Goal: Information Seeking & Learning: Learn about a topic

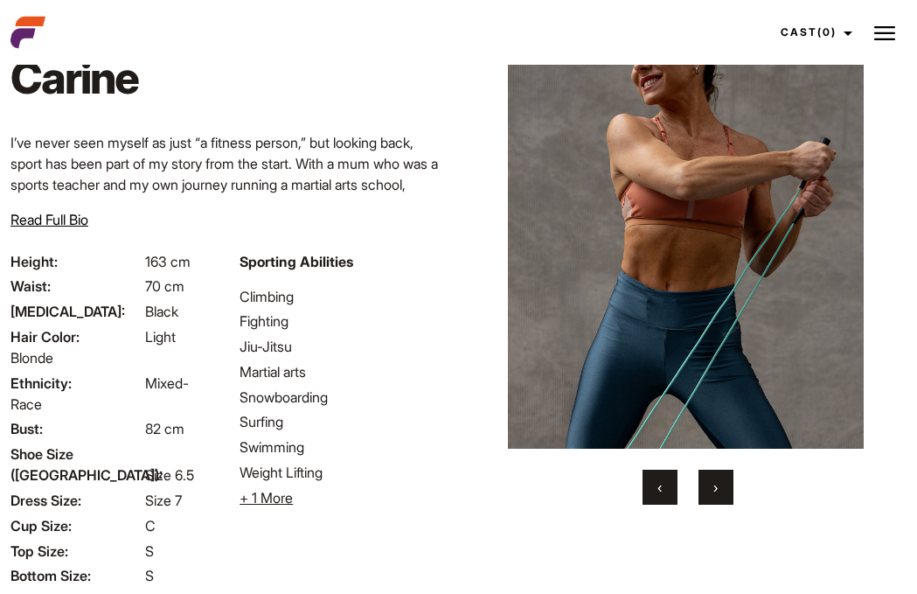
scroll to position [73, 0]
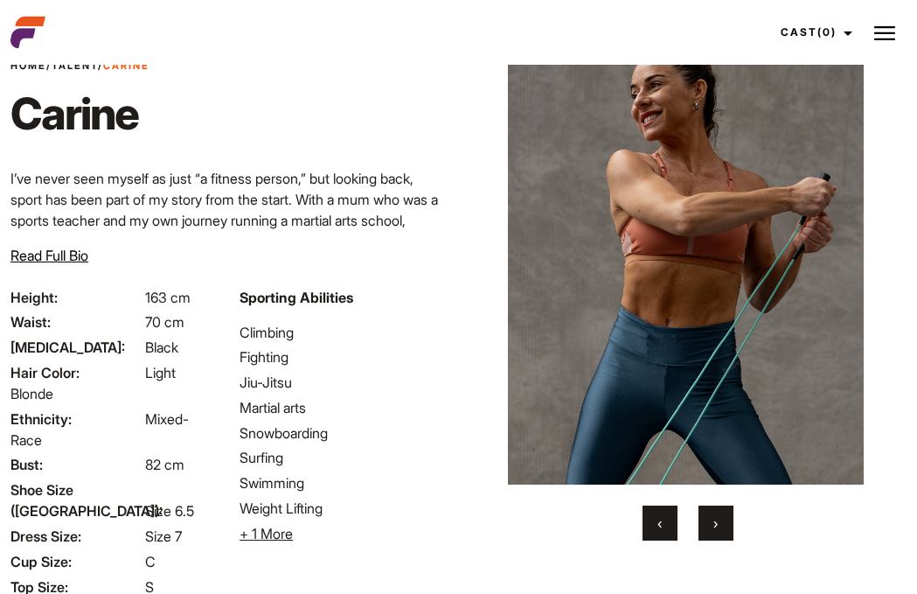
click at [40, 252] on span "Read Full Bio" at bounding box center [49, 255] width 78 height 17
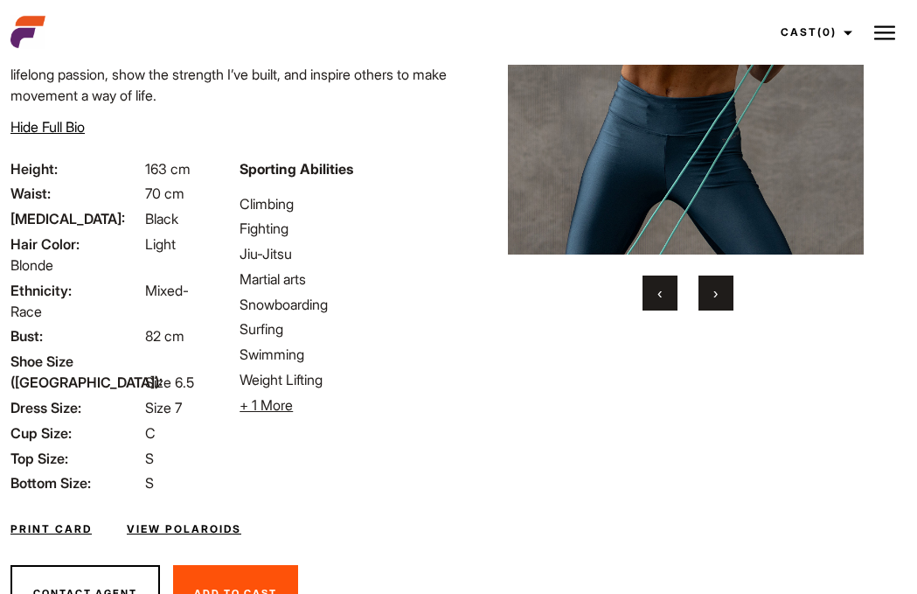
scroll to position [309, 0]
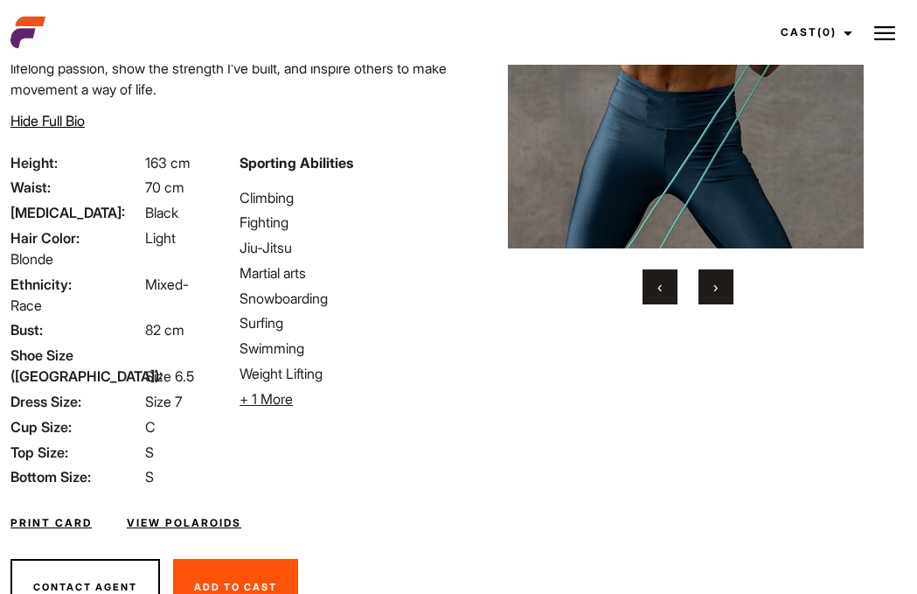
click at [280, 392] on span "+ 1 More" at bounding box center [266, 398] width 53 height 17
click at [183, 511] on div "Print Card View Polaroids" at bounding box center [229, 512] width 459 height 51
click at [208, 515] on link "View Polaroids" at bounding box center [184, 523] width 115 height 16
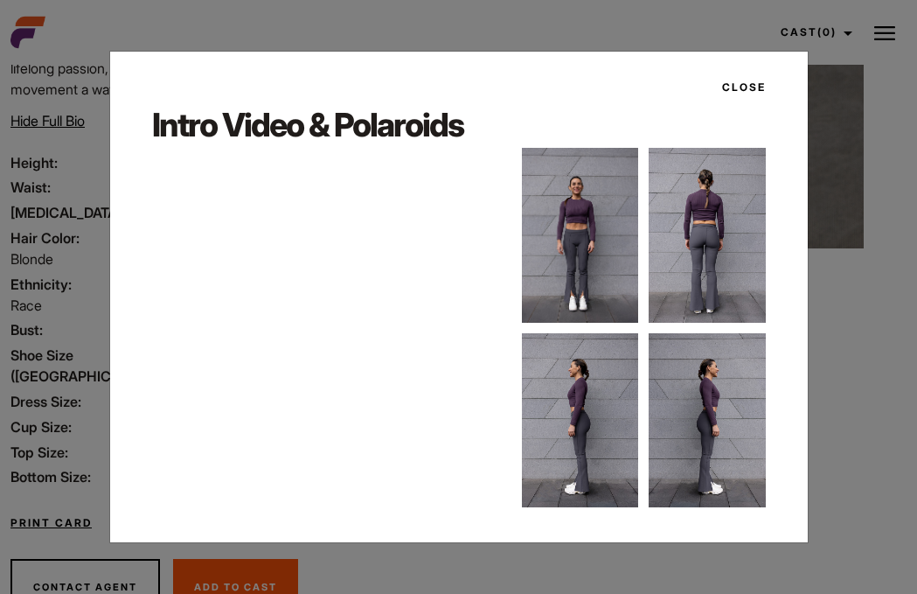
click at [610, 221] on img at bounding box center [580, 235] width 116 height 175
click at [577, 275] on img at bounding box center [580, 235] width 116 height 175
click at [592, 204] on img at bounding box center [580, 235] width 116 height 175
click at [584, 248] on img at bounding box center [580, 235] width 116 height 175
click at [603, 288] on img at bounding box center [580, 235] width 116 height 175
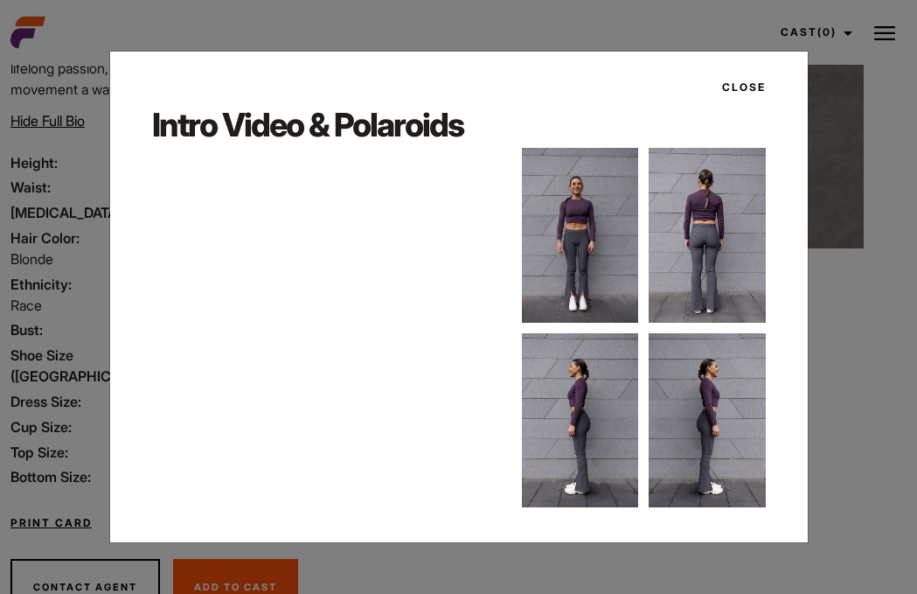
click at [577, 254] on img at bounding box center [580, 235] width 116 height 175
click at [588, 262] on img at bounding box center [580, 235] width 116 height 175
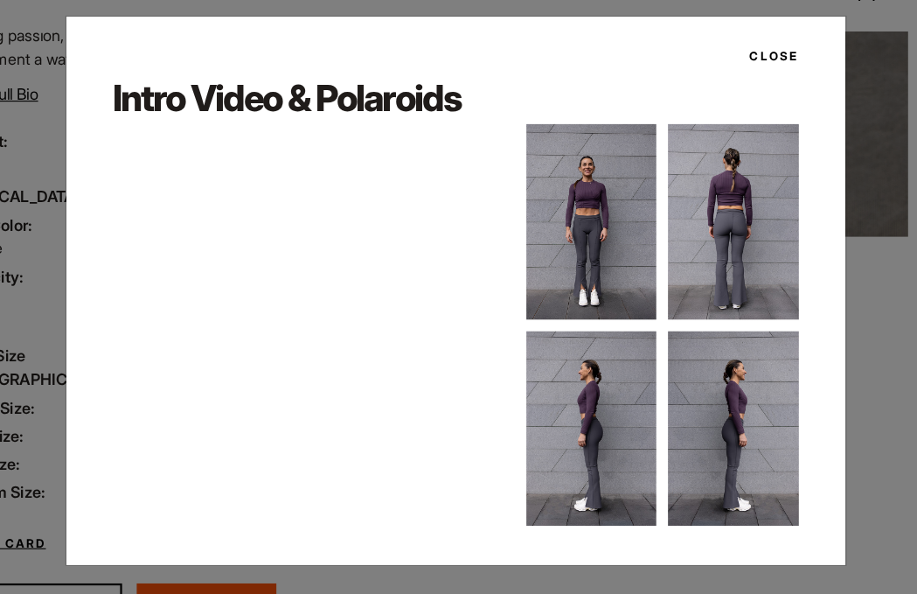
click at [712, 73] on button "Close" at bounding box center [739, 88] width 54 height 30
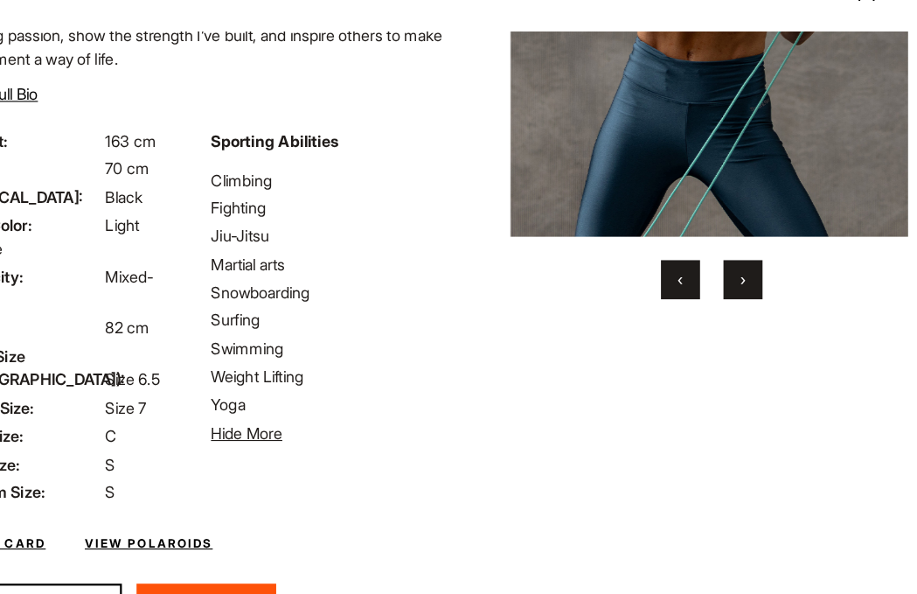
click at [699, 278] on button "›" at bounding box center [716, 286] width 35 height 35
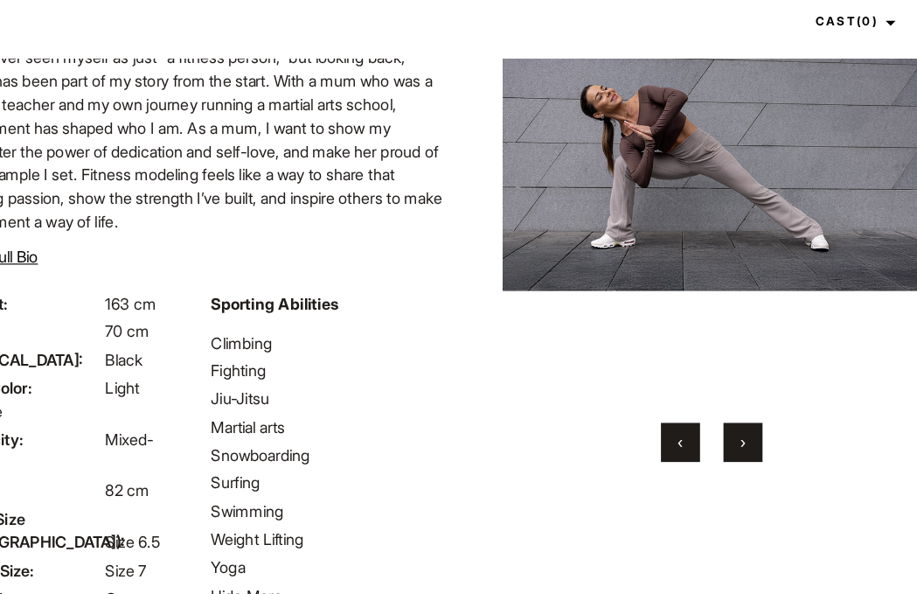
scroll to position [188, 0]
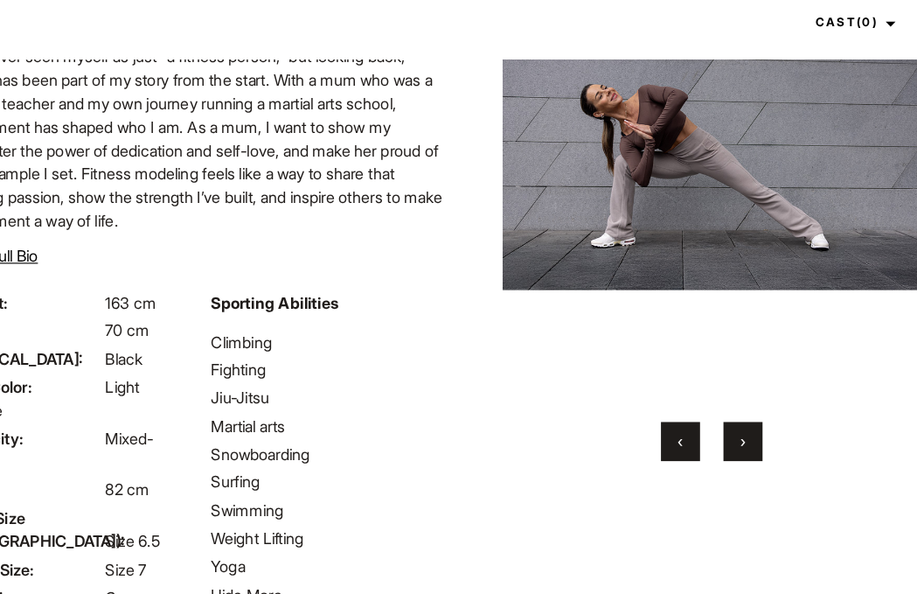
click at [714, 416] on span "›" at bounding box center [716, 407] width 4 height 17
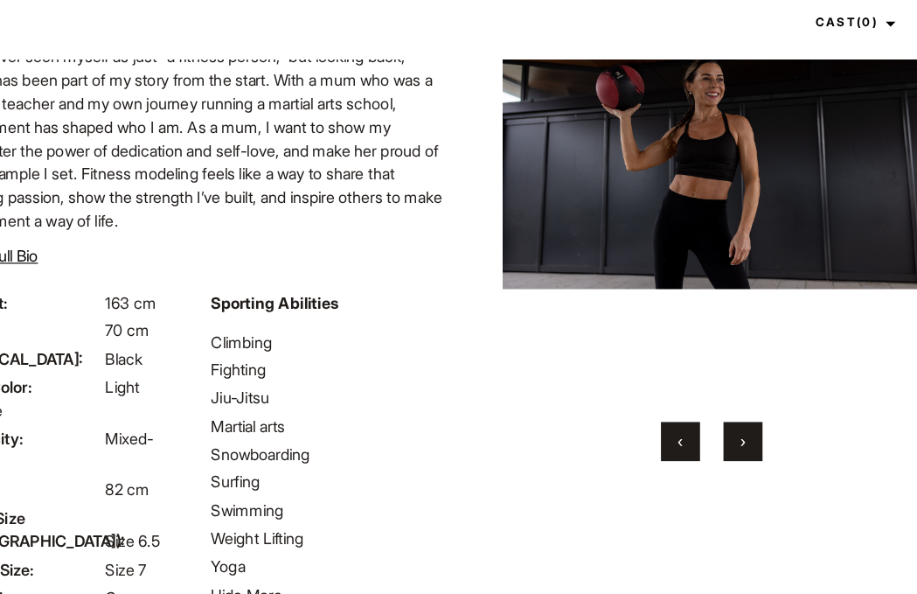
click at [699, 425] on button "›" at bounding box center [716, 407] width 35 height 35
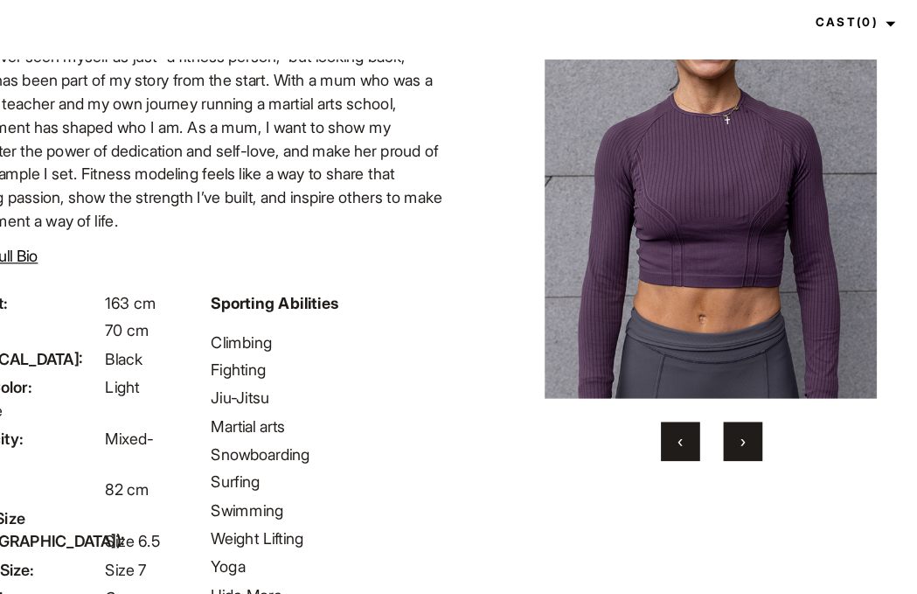
click at [699, 425] on button "›" at bounding box center [716, 407] width 35 height 35
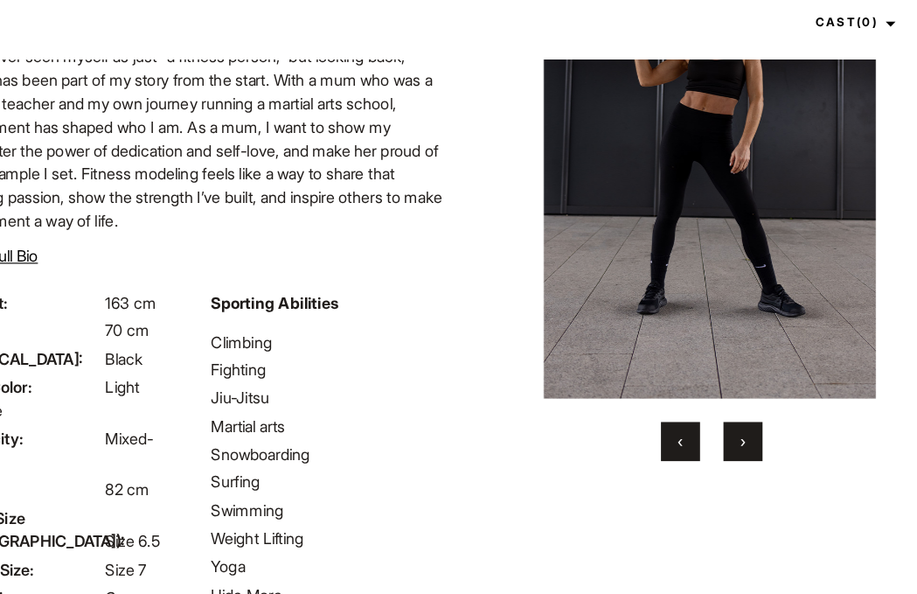
click at [643, 425] on button "‹" at bounding box center [660, 407] width 35 height 35
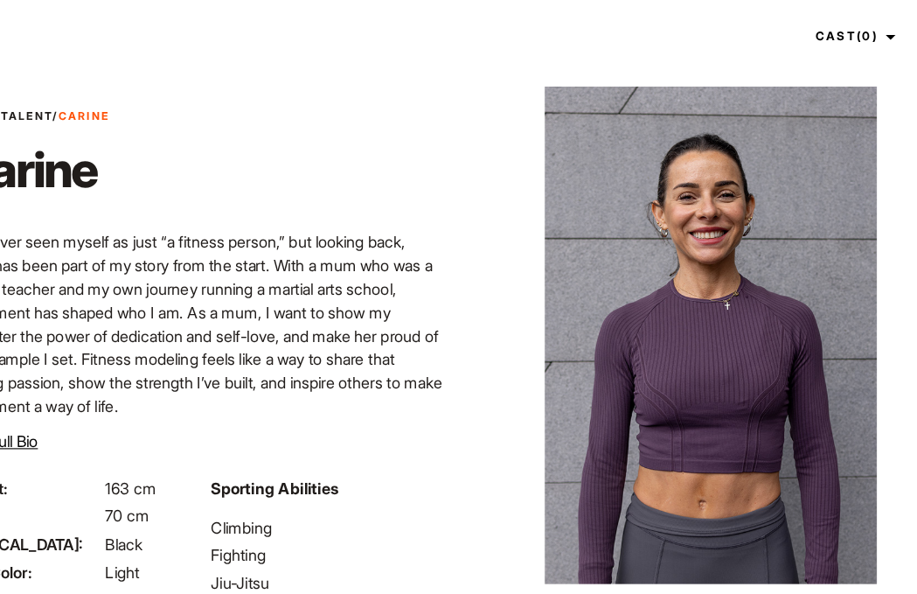
scroll to position [0, 0]
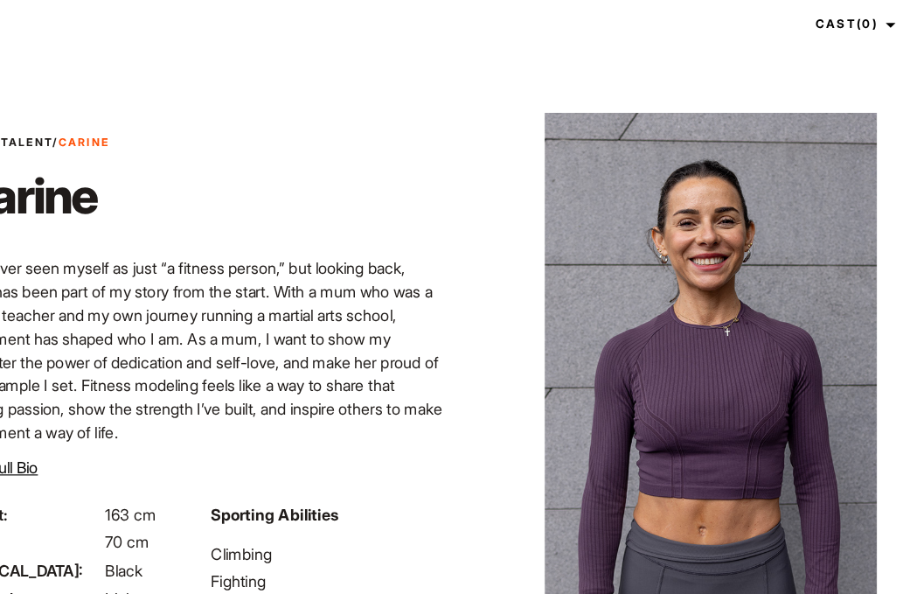
click at [679, 270] on img at bounding box center [686, 334] width 374 height 445
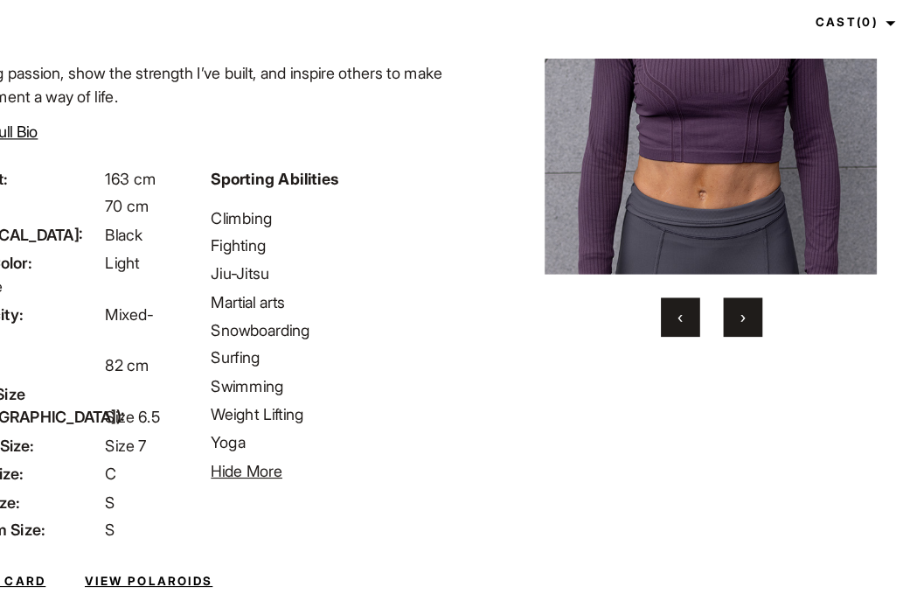
scroll to position [282, 0]
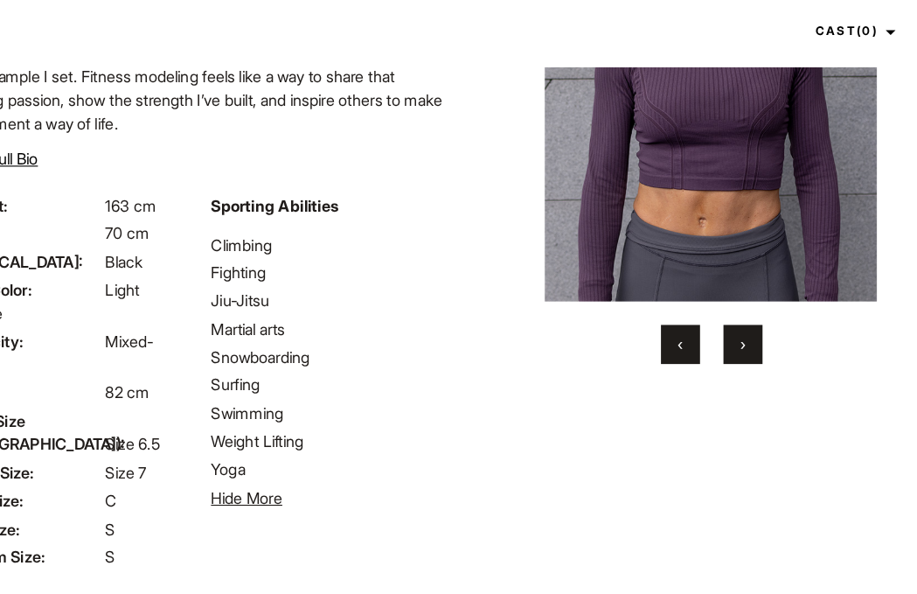
click at [714, 322] on span "›" at bounding box center [716, 312] width 4 height 17
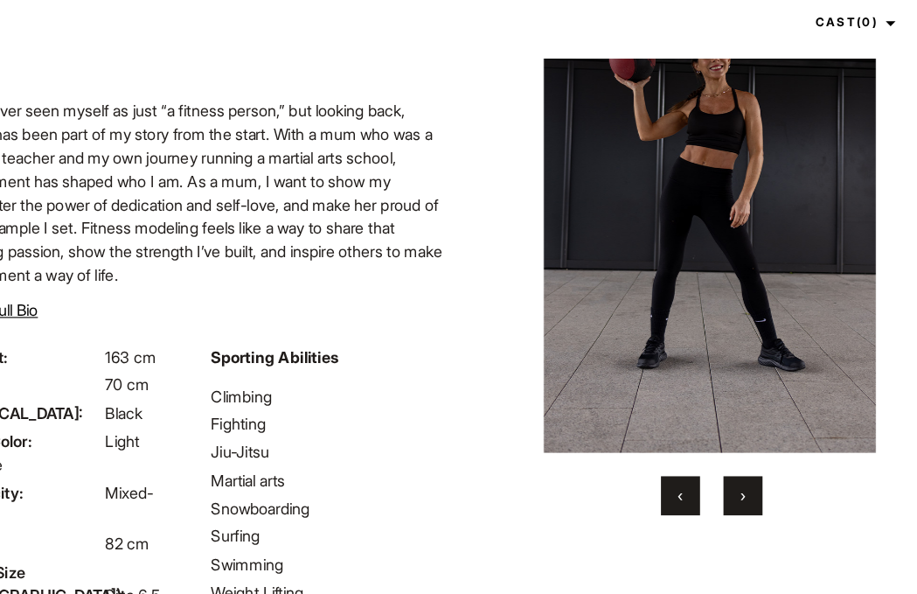
scroll to position [140, 0]
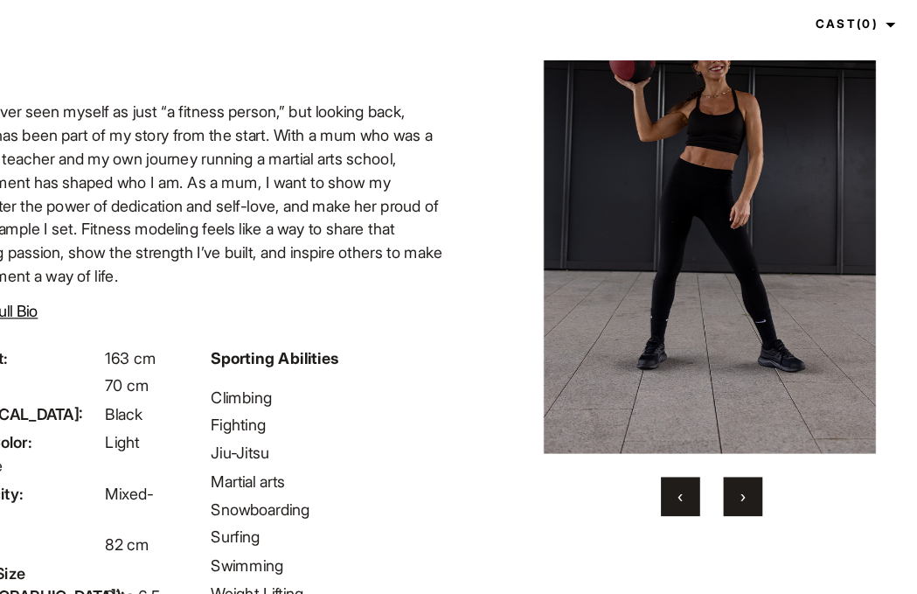
click at [699, 472] on button "›" at bounding box center [716, 455] width 35 height 35
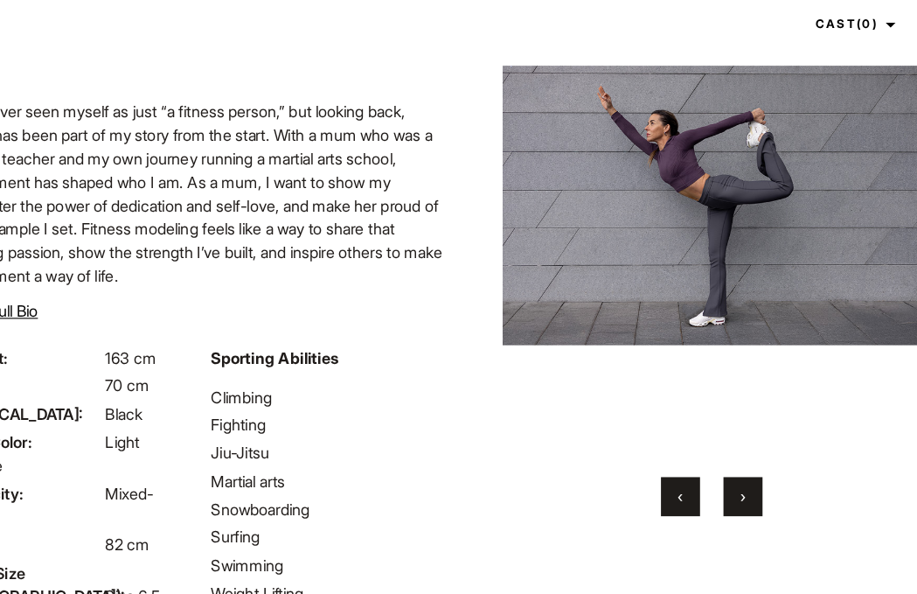
click at [699, 470] on button "›" at bounding box center [716, 455] width 35 height 35
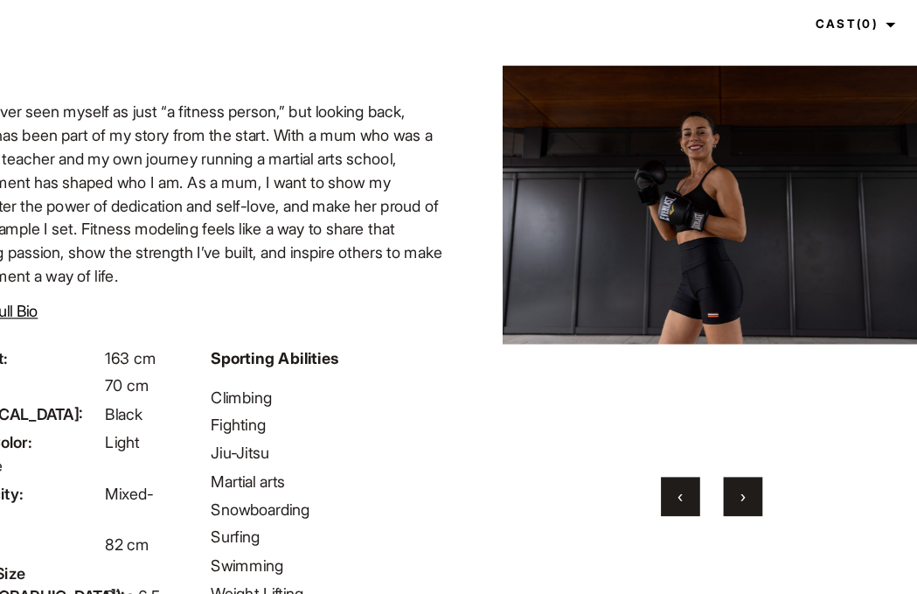
click at [699, 464] on button "›" at bounding box center [716, 455] width 35 height 35
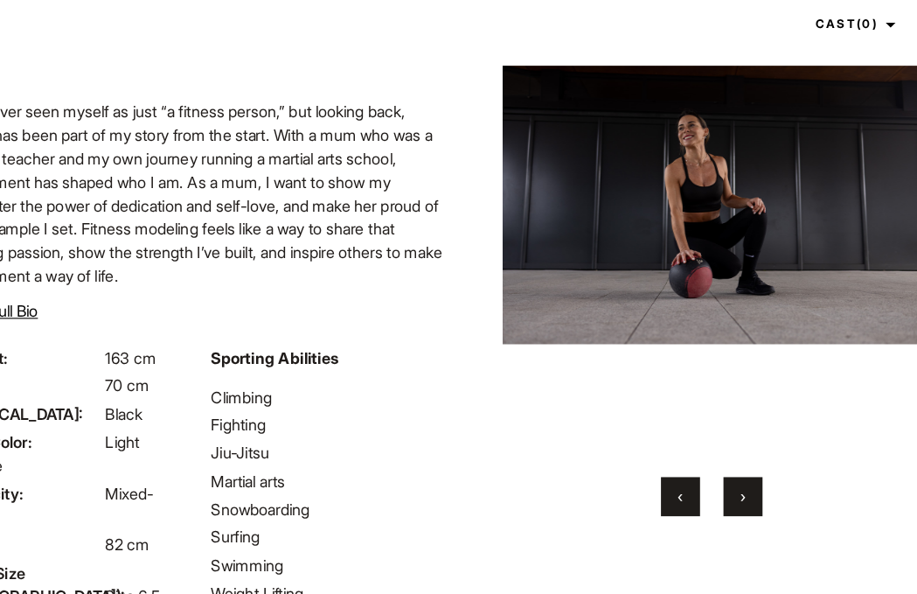
click at [699, 468] on button "›" at bounding box center [716, 455] width 35 height 35
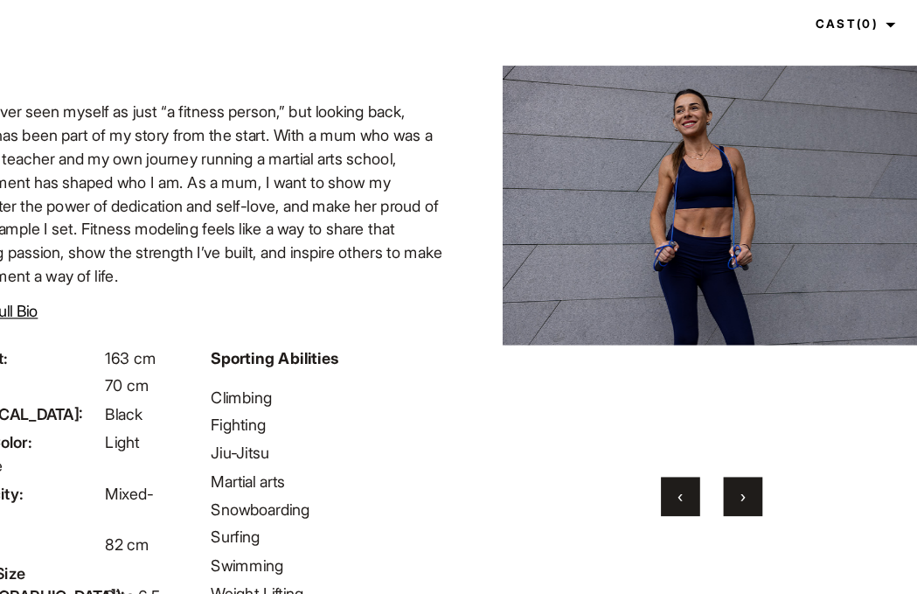
click at [699, 464] on button "›" at bounding box center [716, 455] width 35 height 35
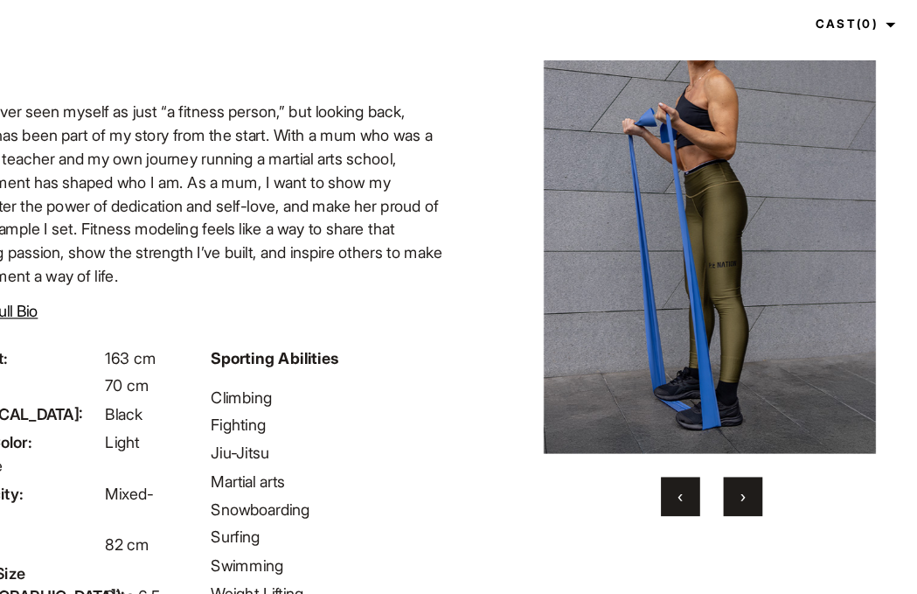
click at [699, 473] on button "›" at bounding box center [716, 455] width 35 height 35
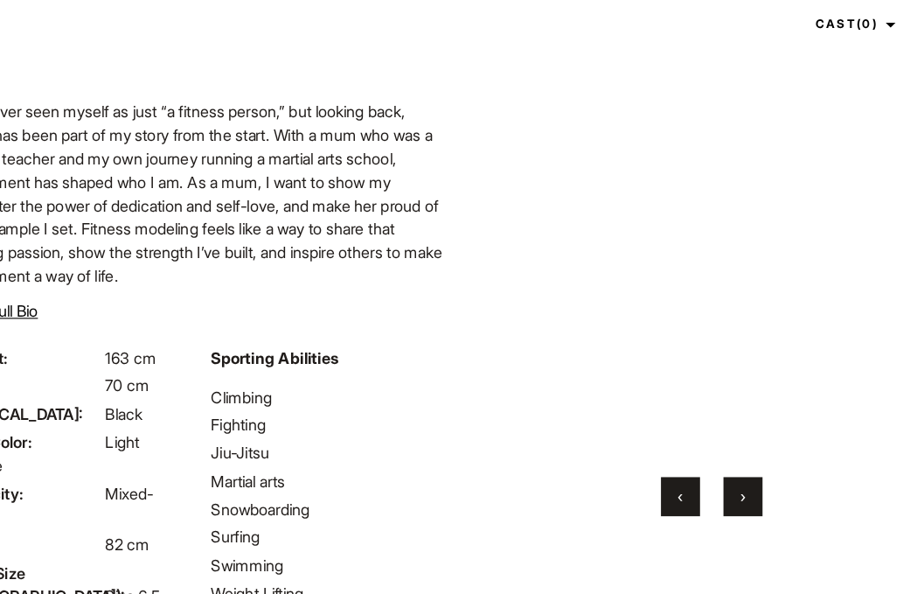
click at [699, 473] on button "›" at bounding box center [716, 455] width 35 height 35
click at [643, 473] on button "‹" at bounding box center [660, 455] width 35 height 35
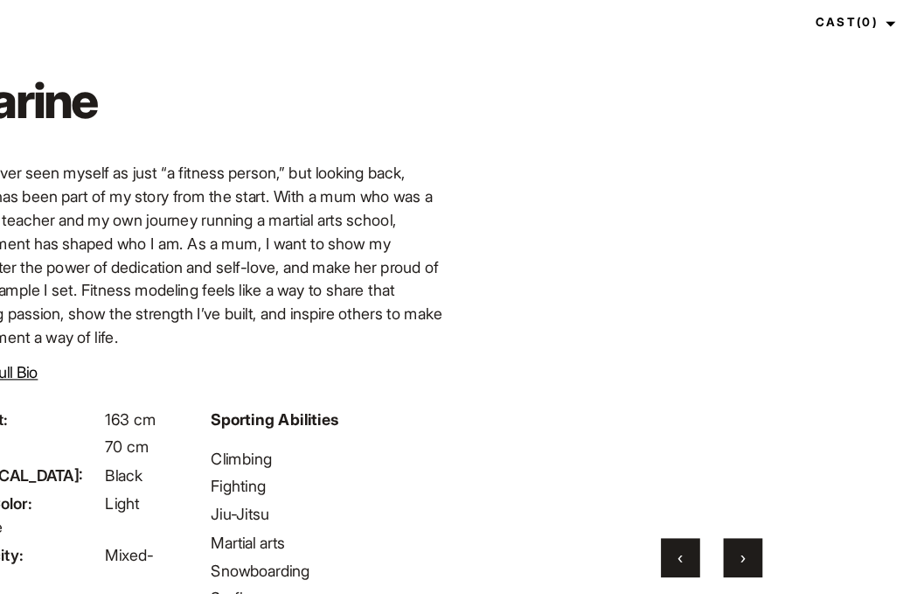
scroll to position [86, 0]
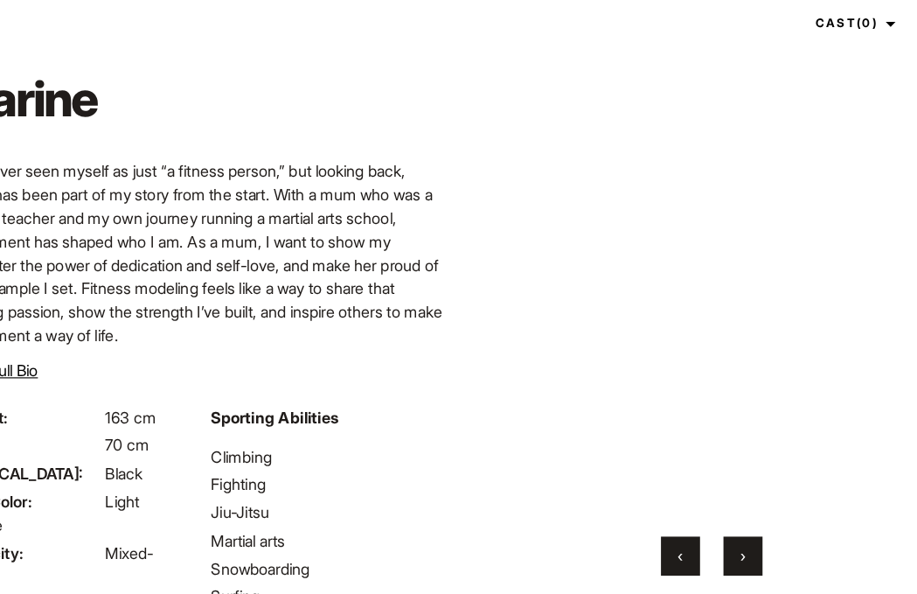
click at [658, 513] on span "‹" at bounding box center [660, 509] width 4 height 17
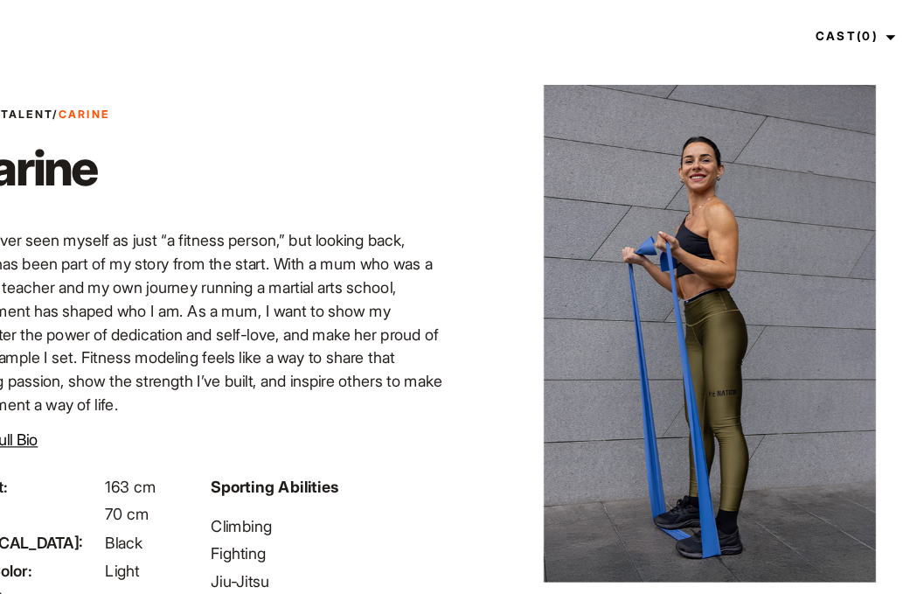
scroll to position [0, 0]
